Goal: Transaction & Acquisition: Book appointment/travel/reservation

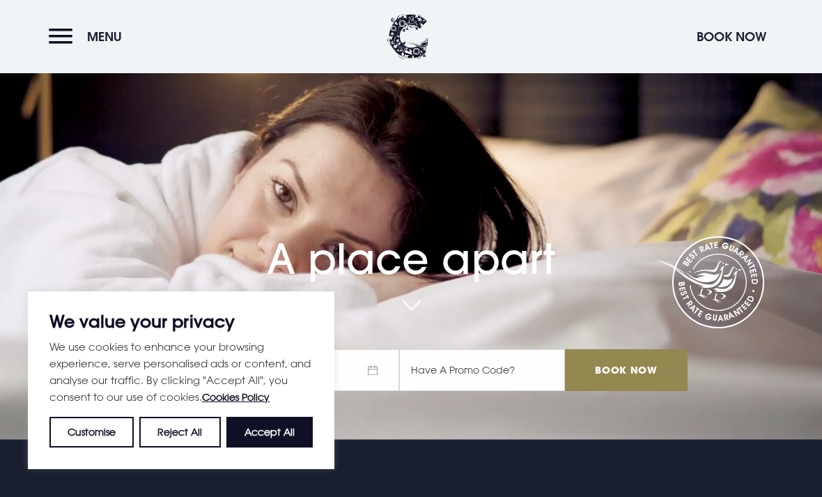
click at [298, 447] on button "Accept All" at bounding box center [269, 432] width 86 height 31
checkbox input "true"
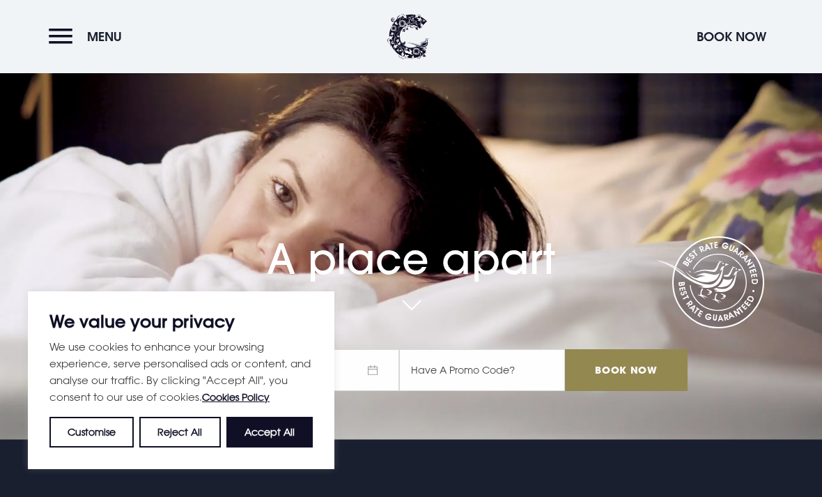
checkbox input "true"
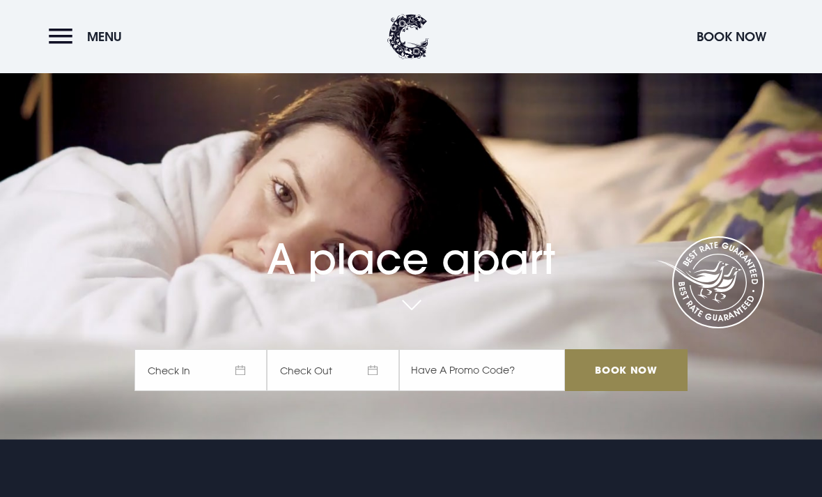
click at [225, 391] on span "Check In" at bounding box center [200, 370] width 132 height 42
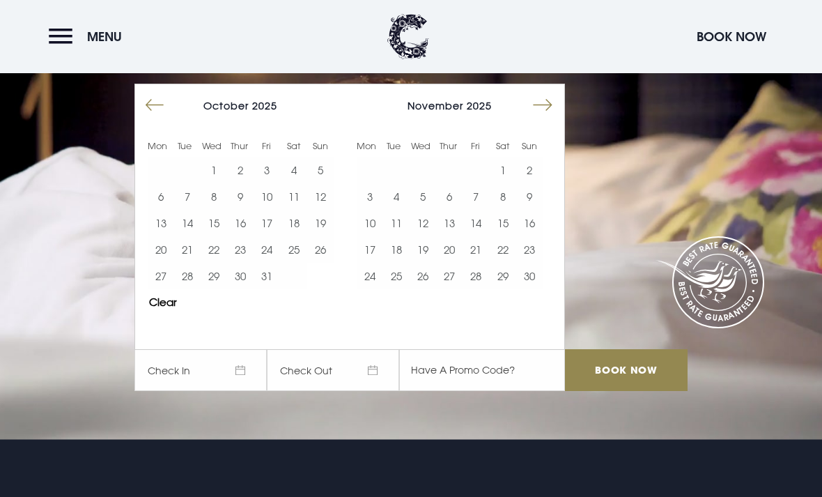
click at [543, 118] on button "Move forward to switch to the next month." at bounding box center [543, 105] width 26 height 26
click at [539, 118] on button "Move forward to switch to the next month." at bounding box center [543, 105] width 26 height 26
click at [543, 118] on button "Move forward to switch to the next month." at bounding box center [543, 105] width 26 height 26
click at [368, 236] on button "9" at bounding box center [370, 223] width 26 height 26
click at [638, 391] on input "Book Now" at bounding box center [626, 370] width 123 height 42
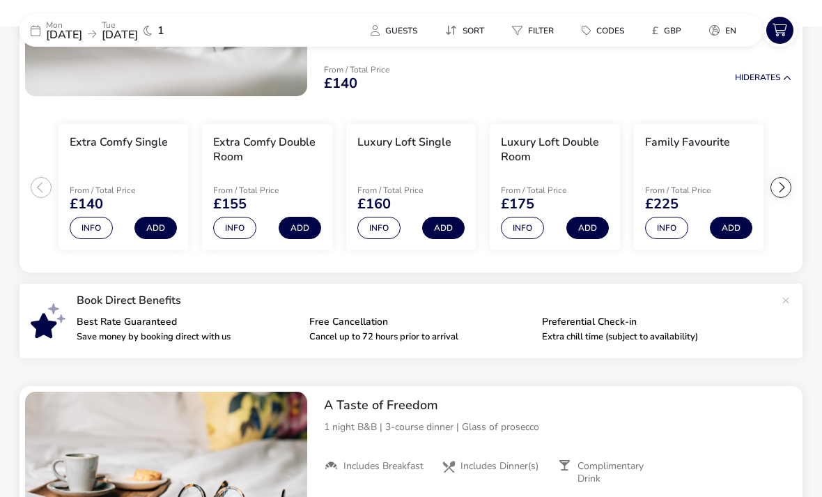
scroll to position [124, 0]
